Goal: Task Accomplishment & Management: Manage account settings

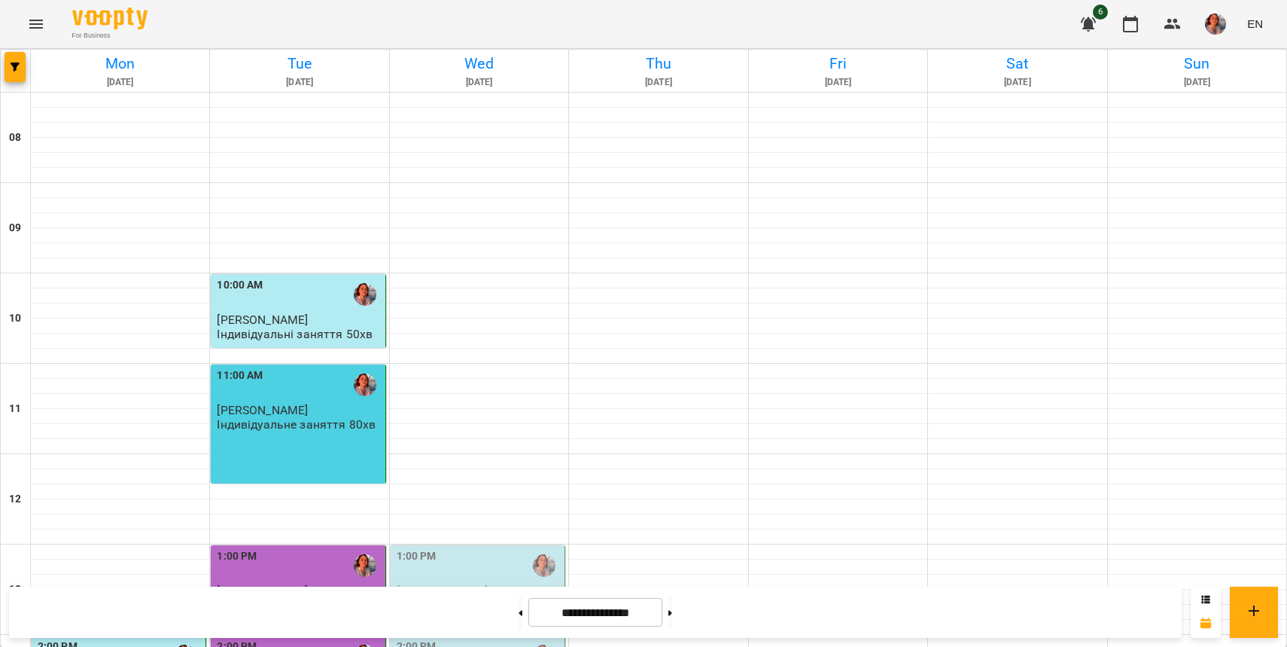
scroll to position [599, 0]
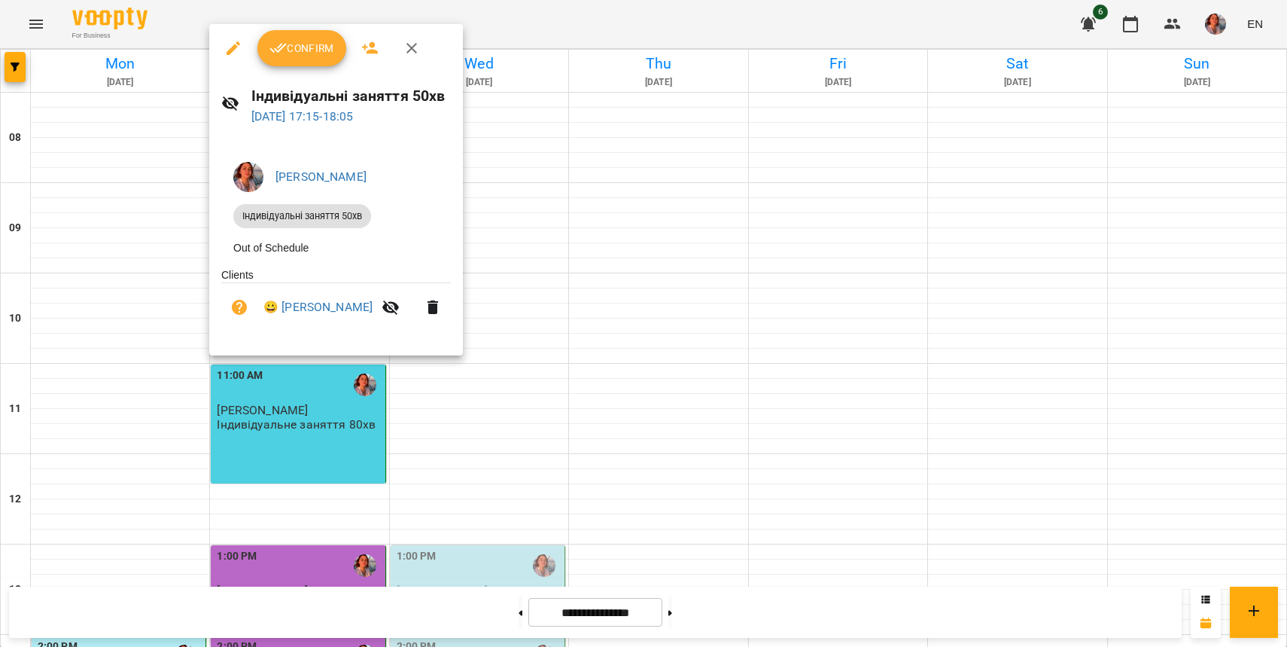
click at [236, 40] on icon "button" at bounding box center [233, 48] width 18 height 18
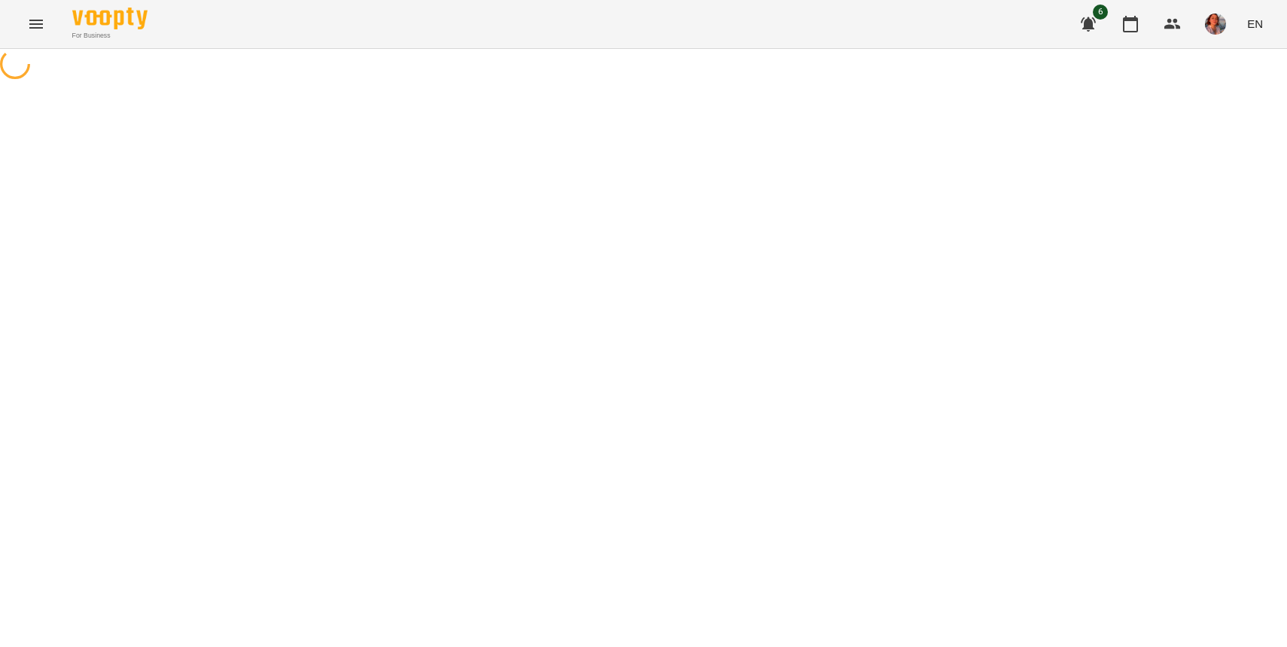
select select "**********"
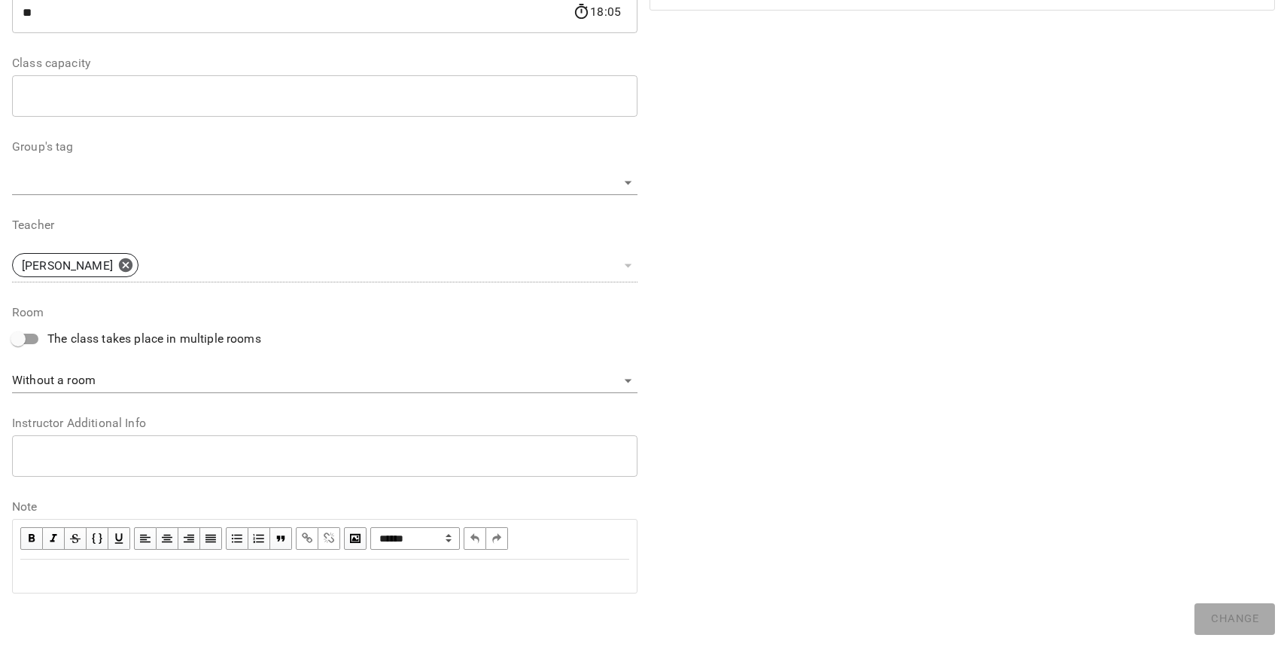
click at [449, 589] on div "Edit text" at bounding box center [325, 576] width 623 height 32
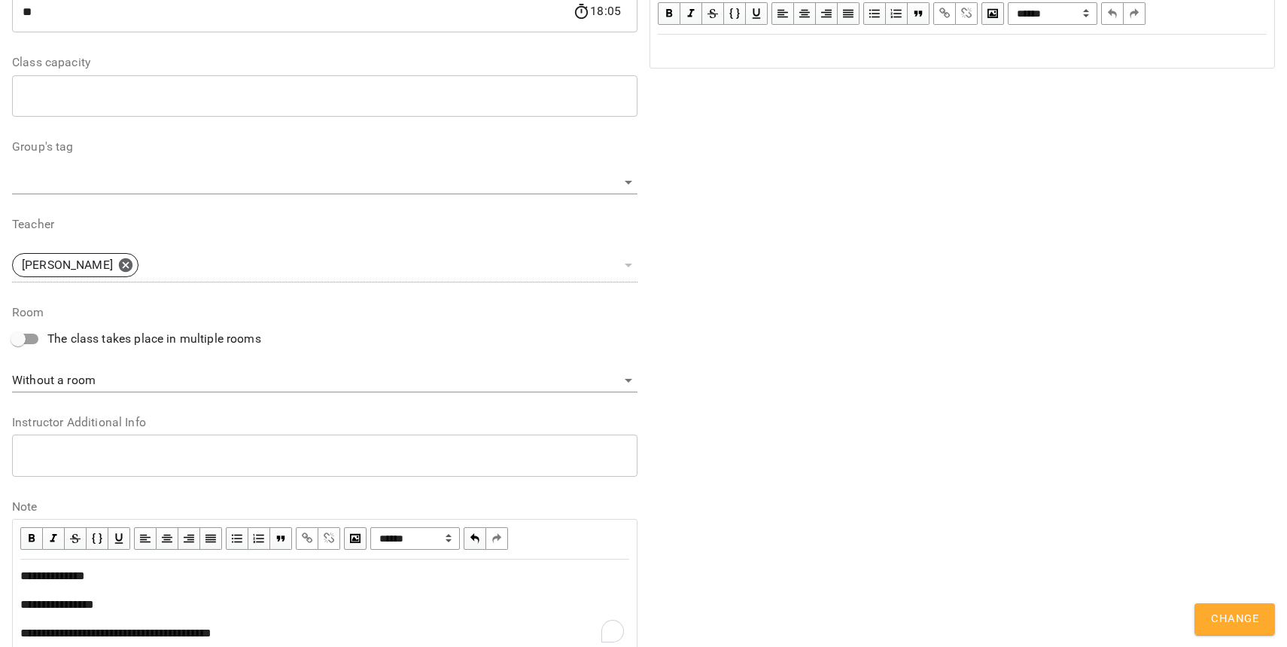
scroll to position [458, 0]
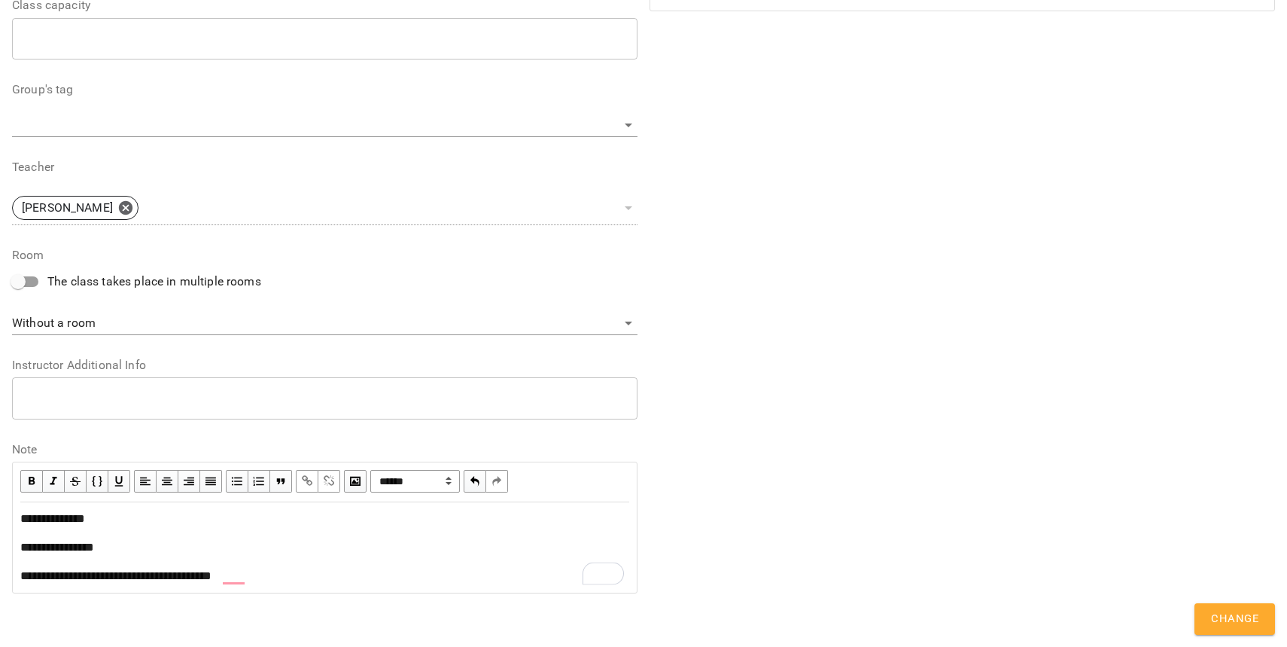
click at [188, 576] on span "**********" at bounding box center [115, 575] width 191 height 11
click at [324, 572] on div "**********" at bounding box center [324, 576] width 609 height 18
click at [1236, 615] on span "Change" at bounding box center [1234, 619] width 47 height 20
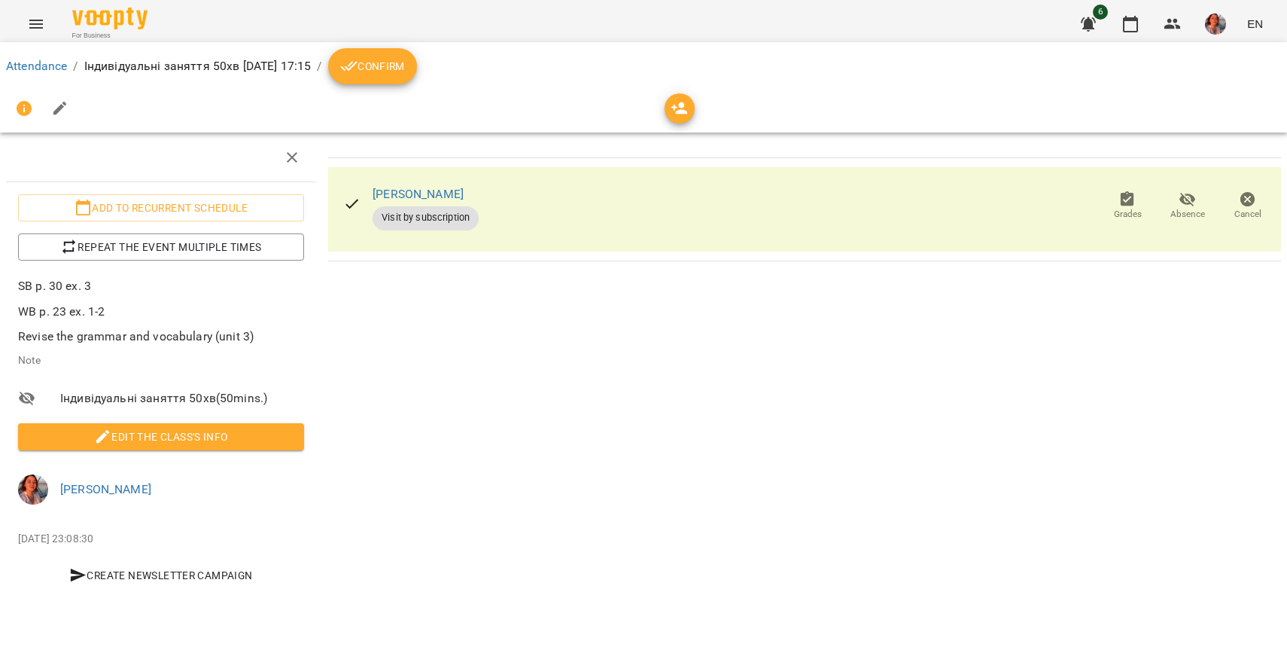
click at [405, 66] on span "Confirm" at bounding box center [372, 66] width 65 height 18
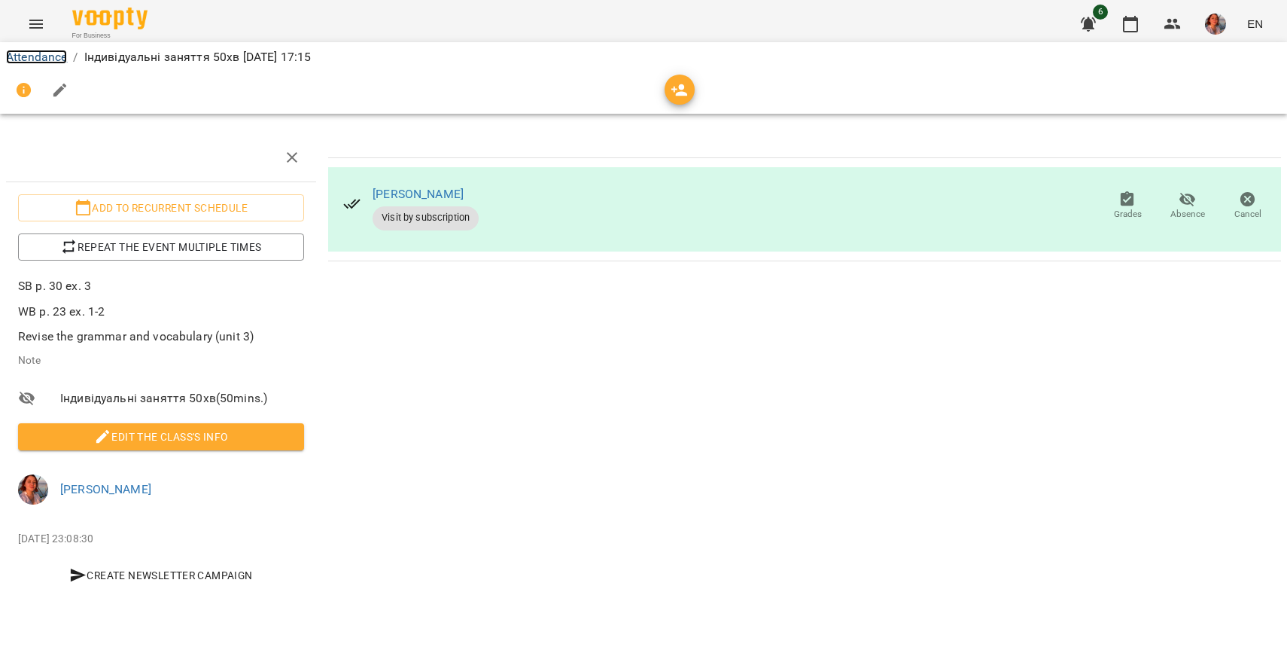
click at [47, 58] on link "Attendance" at bounding box center [36, 57] width 61 height 14
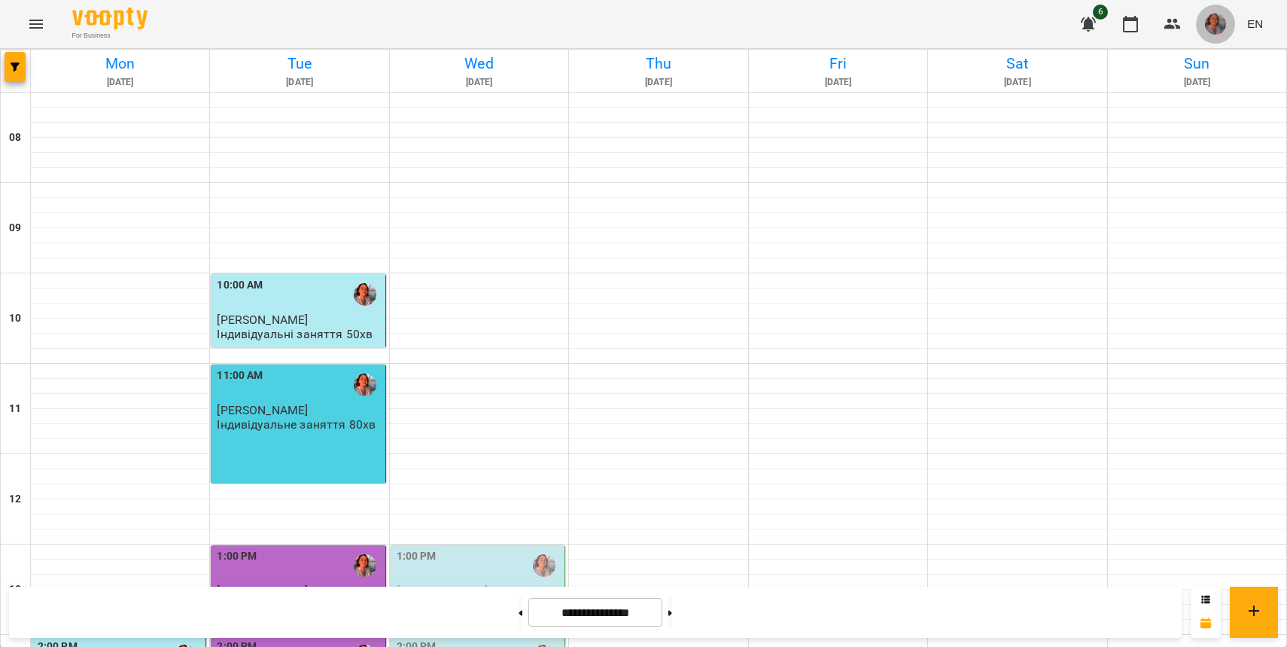
click at [1221, 35] on button "button" at bounding box center [1215, 24] width 39 height 39
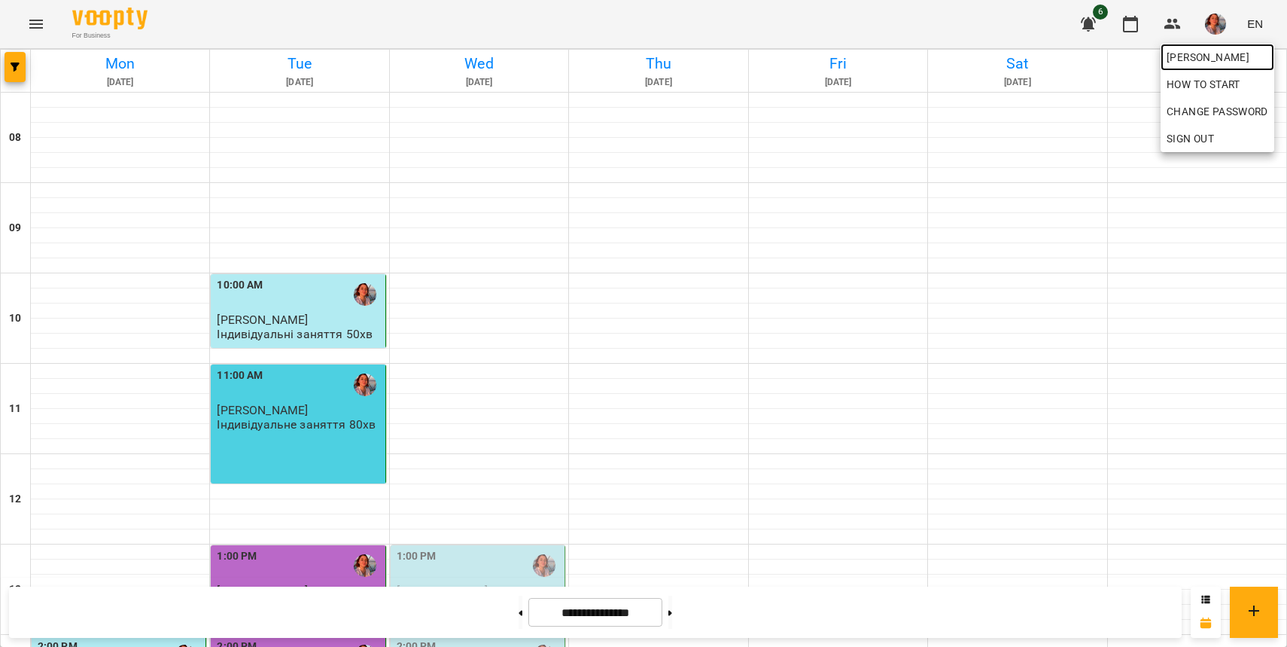
click at [1187, 62] on span "[PERSON_NAME]" at bounding box center [1218, 57] width 102 height 18
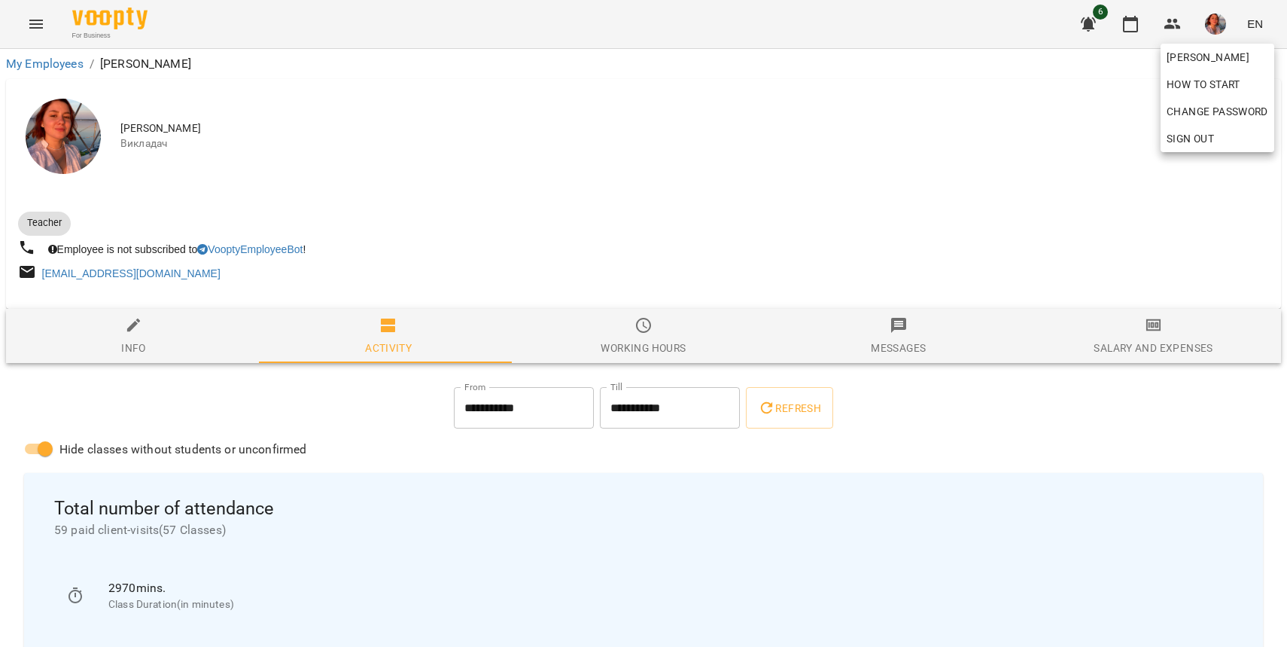
click at [1143, 336] on div at bounding box center [643, 323] width 1287 height 647
click at [1143, 336] on div "[PERSON_NAME] How to start Change Password Sign Out" at bounding box center [643, 323] width 1287 height 647
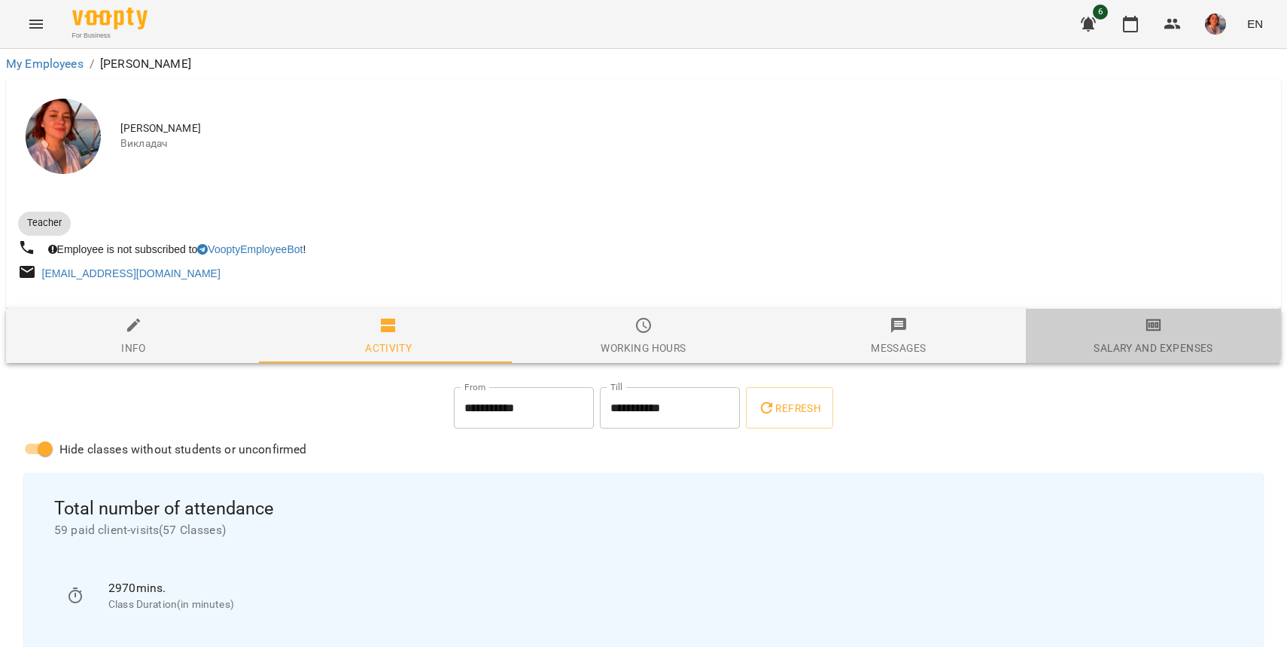
click at [1145, 334] on icon "button" at bounding box center [1154, 325] width 18 height 18
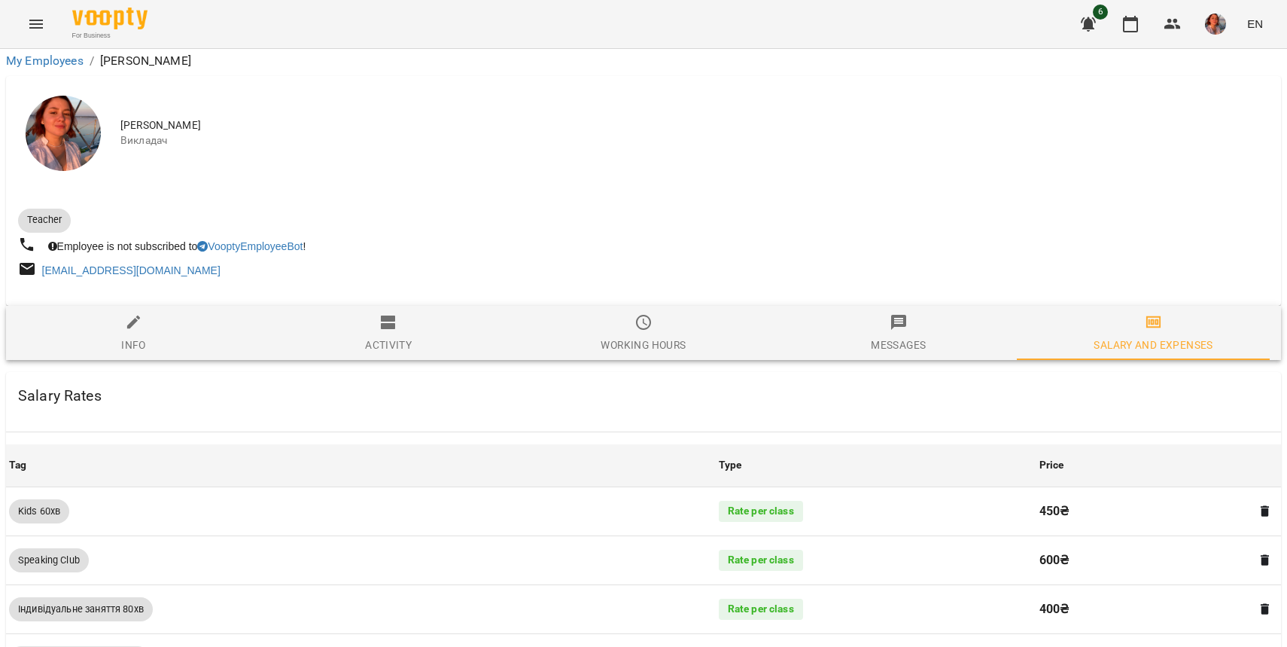
scroll to position [1317, 0]
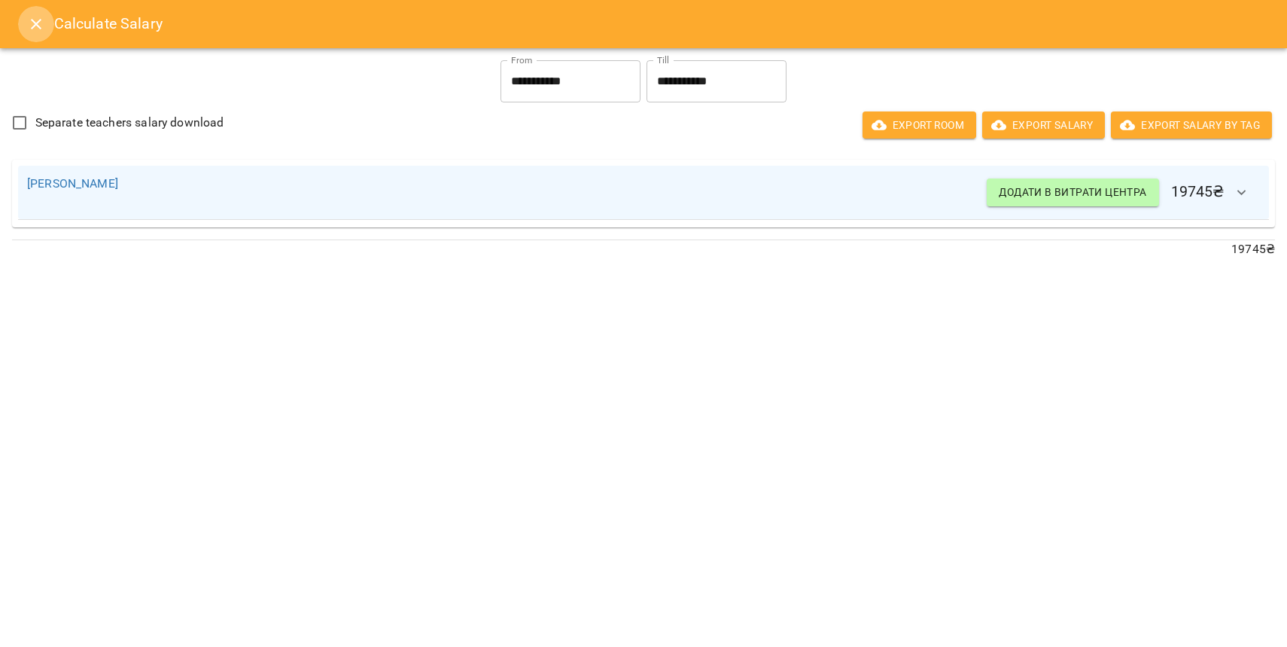
click at [29, 32] on icon "Close" at bounding box center [36, 24] width 18 height 18
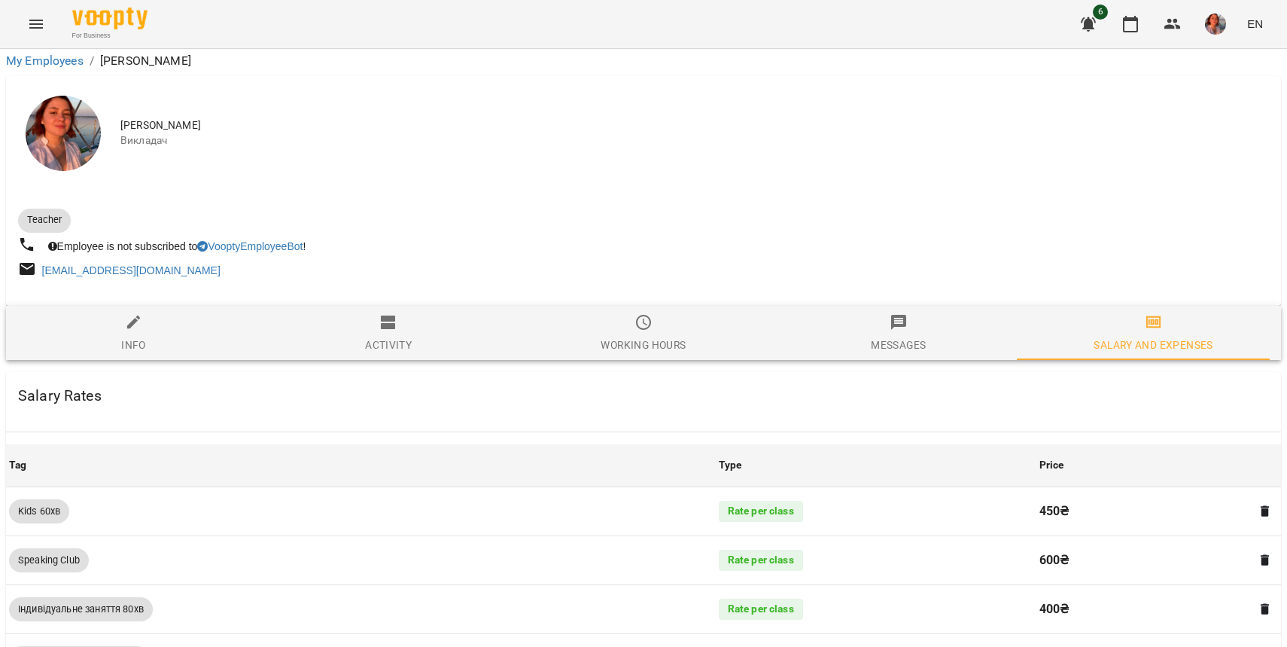
scroll to position [0, 0]
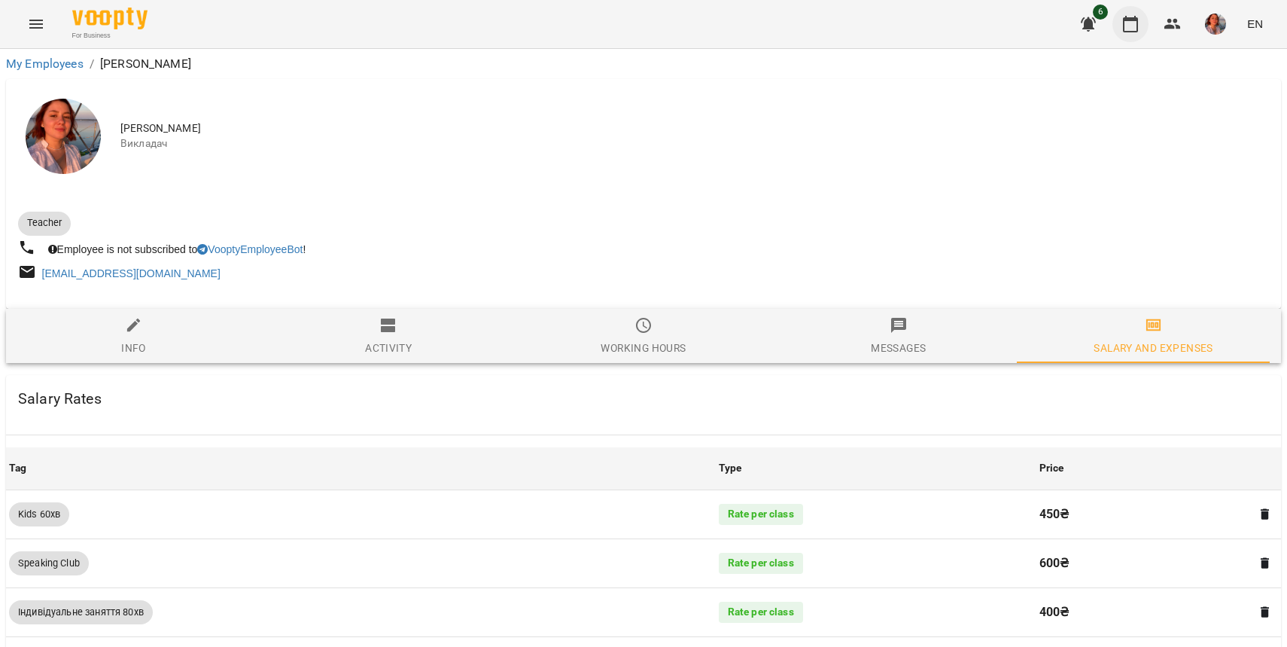
click at [1124, 28] on icon "button" at bounding box center [1131, 24] width 18 height 18
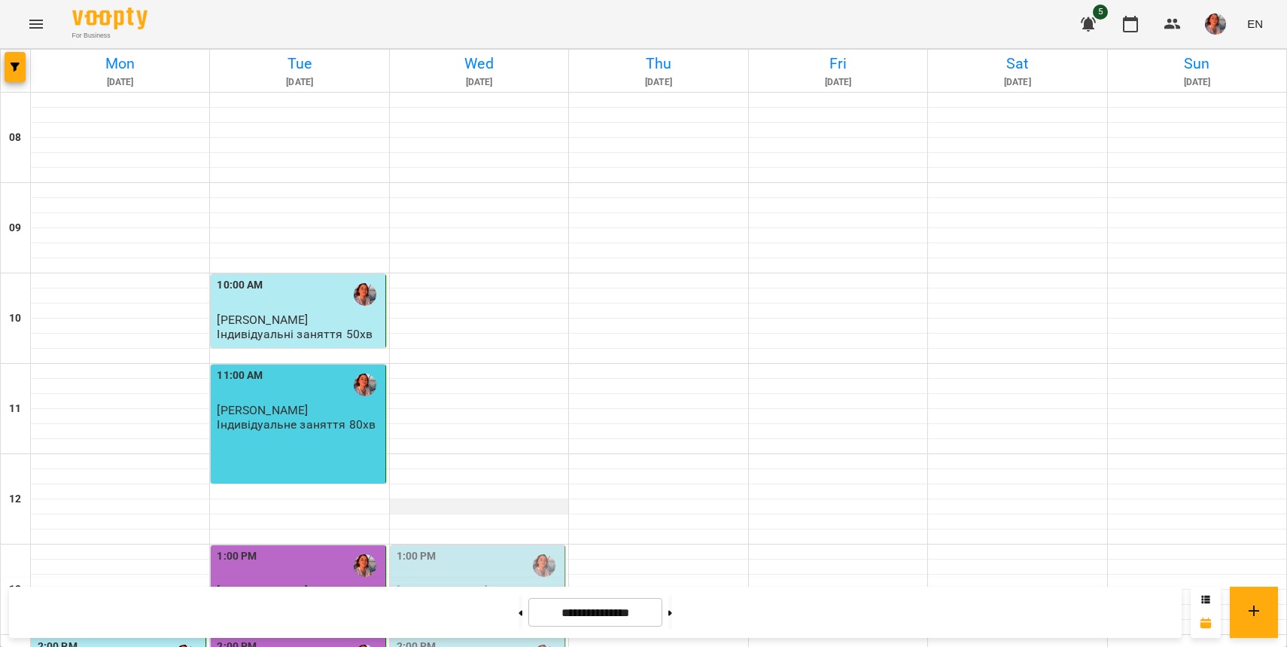
scroll to position [318, 0]
